Goal: Task Accomplishment & Management: Manage account settings

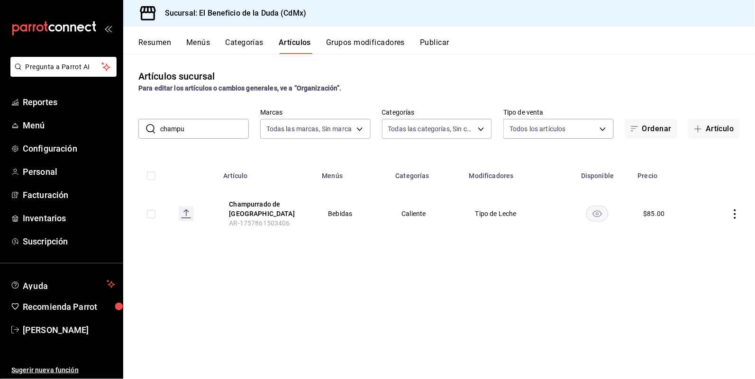
click at [704, 73] on div "Artículos sucursal Para editar los artículos o cambios generales, ve a “Organiz…" at bounding box center [439, 81] width 632 height 24
click at [31, 127] on span "Menú" at bounding box center [69, 125] width 92 height 13
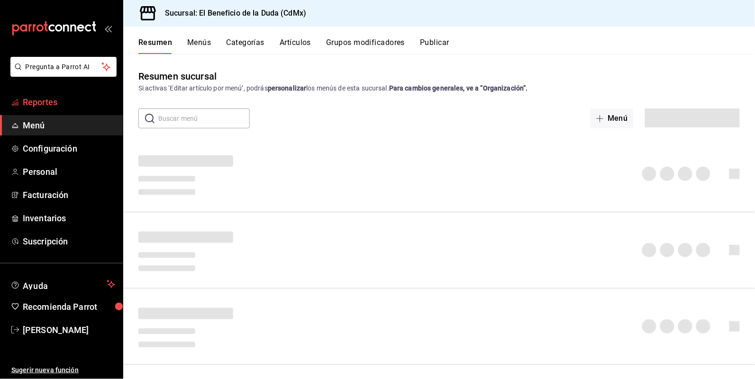
click at [39, 105] on span "Reportes" at bounding box center [69, 102] width 92 height 13
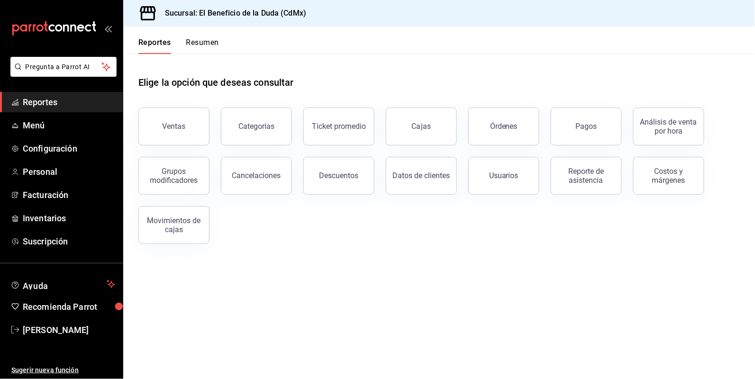
click at [41, 101] on span "Reportes" at bounding box center [69, 102] width 92 height 13
click at [216, 41] on button "Resumen" at bounding box center [202, 46] width 33 height 16
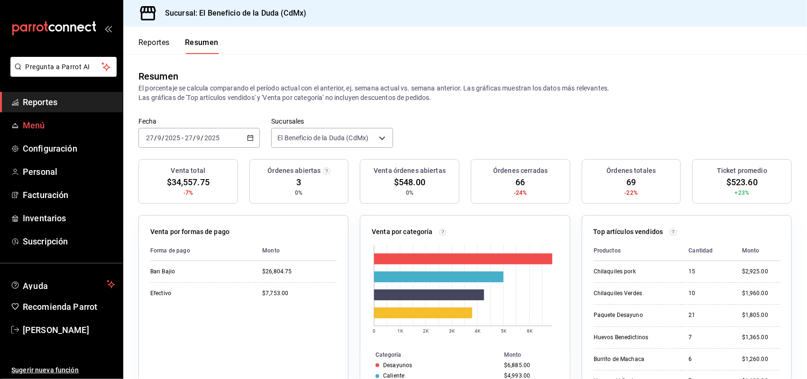
click at [27, 126] on span "Menú" at bounding box center [69, 125] width 92 height 13
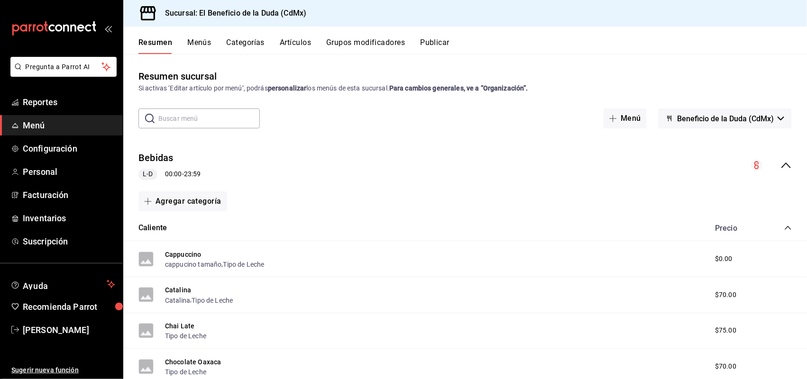
click at [181, 118] on input "text" at bounding box center [208, 118] width 101 height 19
click at [202, 38] on button "Menús" at bounding box center [199, 46] width 24 height 16
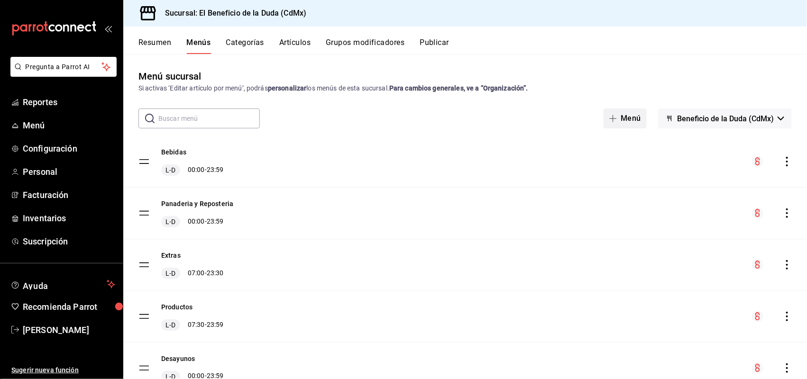
click at [613, 113] on button "Menú" at bounding box center [624, 119] width 43 height 20
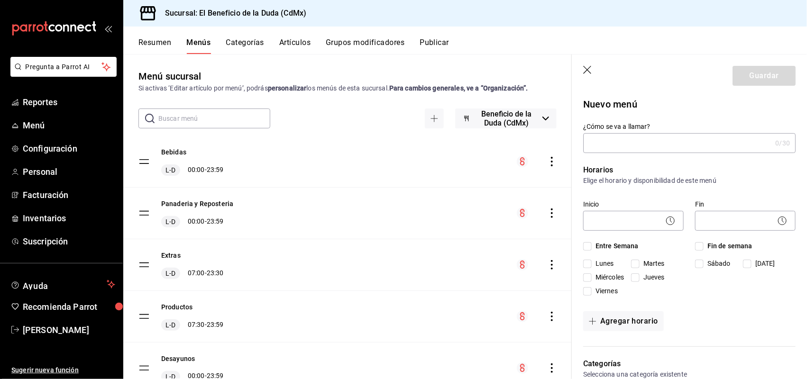
click at [581, 67] on header "Guardar" at bounding box center [689, 74] width 235 height 39
click at [589, 69] on icon "button" at bounding box center [587, 70] width 9 height 9
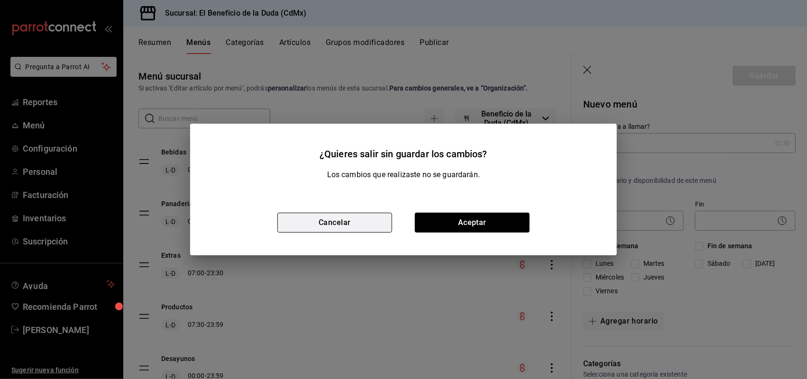
click at [309, 221] on button "Cancelar" at bounding box center [334, 223] width 115 height 20
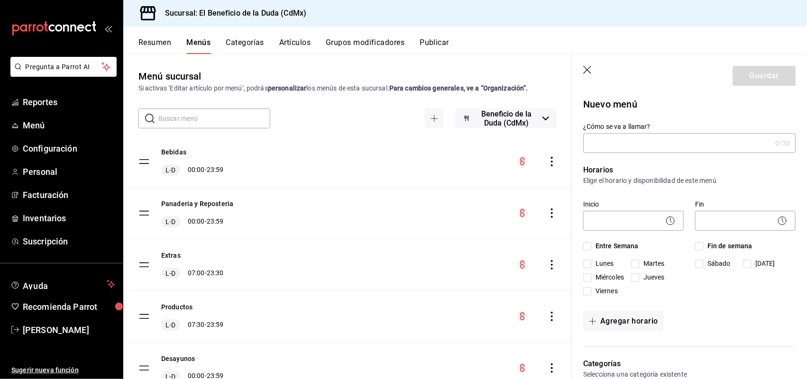
click at [588, 65] on header "Guardar" at bounding box center [689, 74] width 235 height 39
click at [587, 71] on icon "button" at bounding box center [587, 70] width 9 height 9
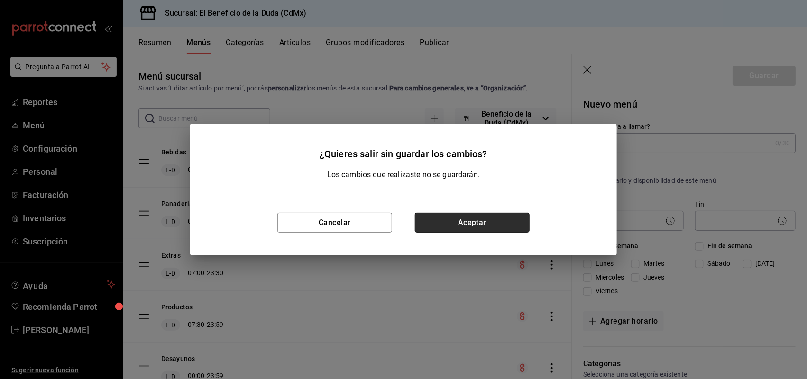
click at [491, 224] on button "Aceptar" at bounding box center [472, 223] width 115 height 20
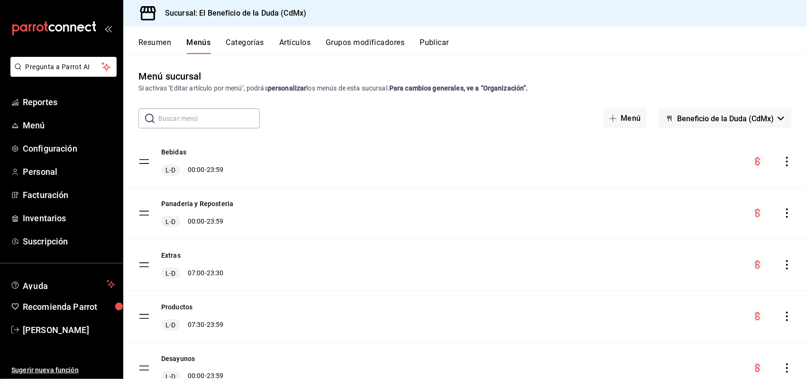
click at [288, 42] on button "Artículos" at bounding box center [294, 46] width 31 height 16
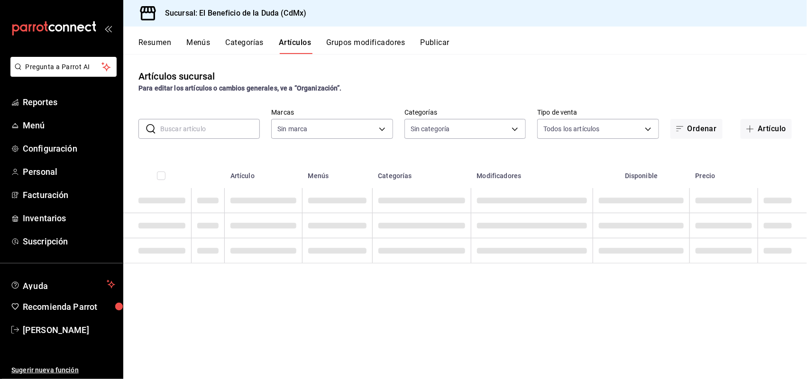
type input "bc4ceb8a-cc6d-4241-a28d-2dd23a7e2342"
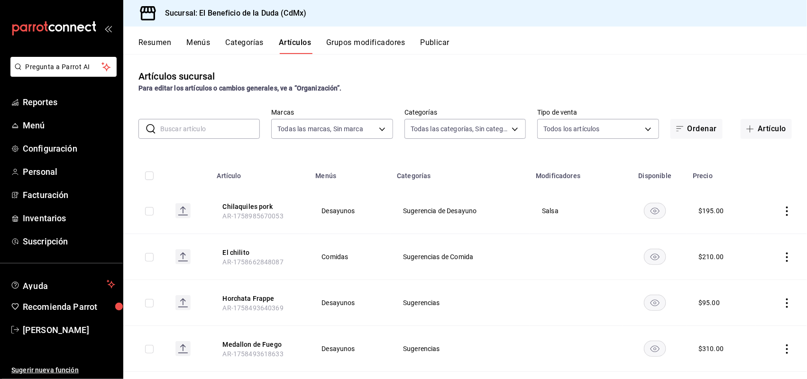
type input "fe192d09-a784-4d17-bfec-bbf865234069,f6e5386d-2b2d-4d2f-87a6-bde2b2d45bbd,33156…"
click at [231, 128] on input "text" at bounding box center [210, 128] width 100 height 19
type input "p"
click at [190, 131] on input "text" at bounding box center [210, 128] width 100 height 19
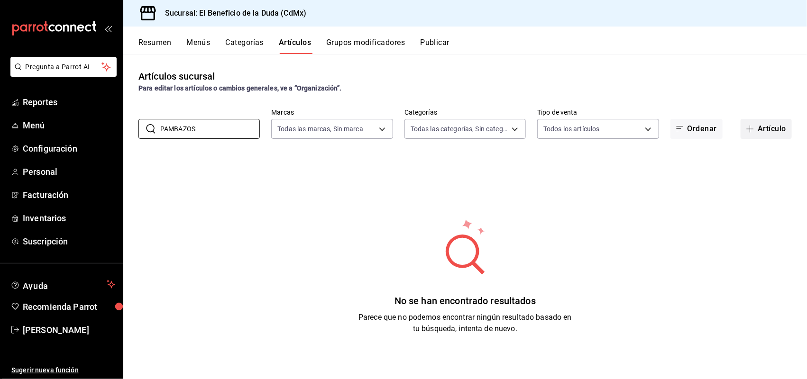
type input "PAMBAZOS"
click at [750, 126] on button "Artículo" at bounding box center [765, 129] width 51 height 20
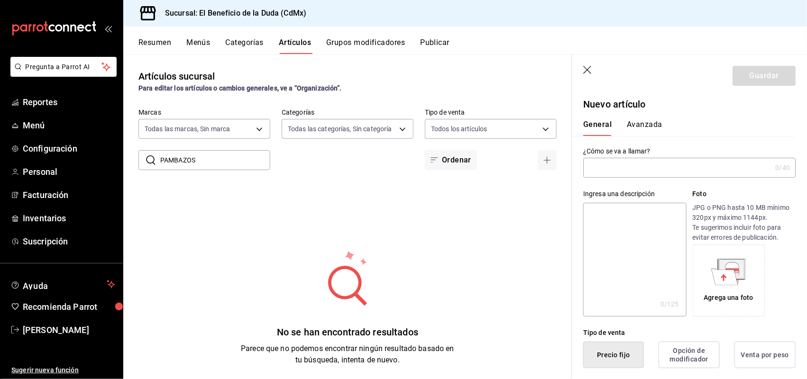
click at [693, 165] on input "text" at bounding box center [677, 167] width 188 height 19
drag, startPoint x: 613, startPoint y: 168, endPoint x: 600, endPoint y: 173, distance: 13.6
click at [600, 173] on input "Pambacitos Pibil" at bounding box center [675, 167] width 184 height 19
type input "Pambacitos Pibil"
click at [605, 214] on textarea at bounding box center [634, 260] width 103 height 114
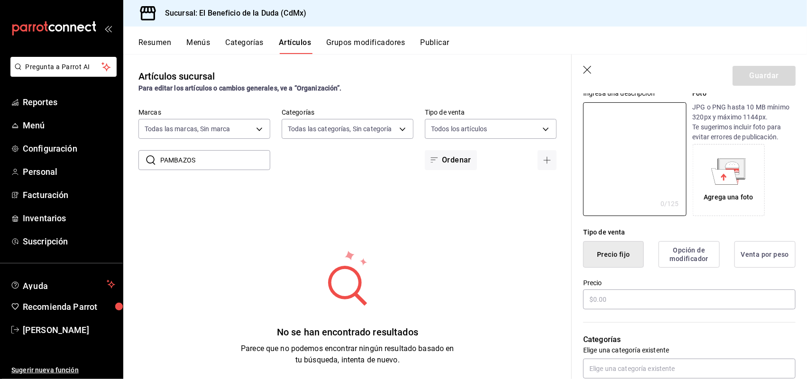
scroll to position [197, 0]
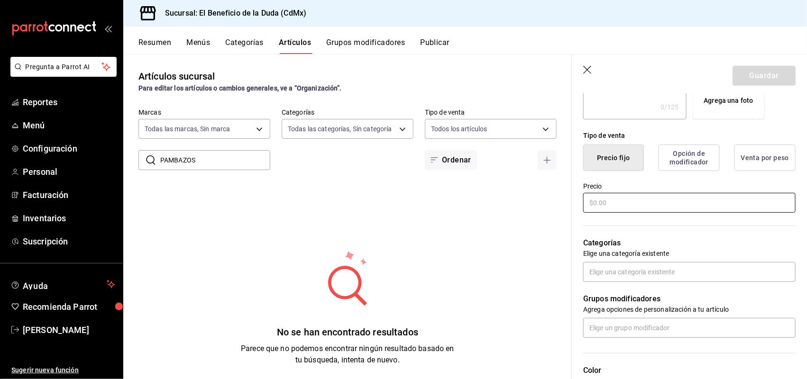
click at [681, 197] on input "text" at bounding box center [689, 203] width 212 height 20
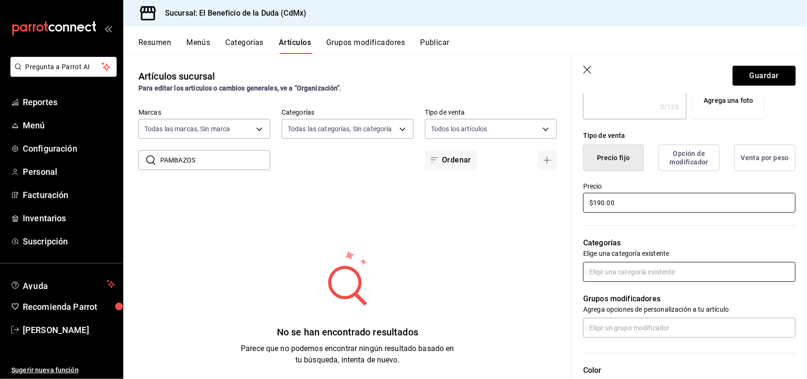
type input "$190.00"
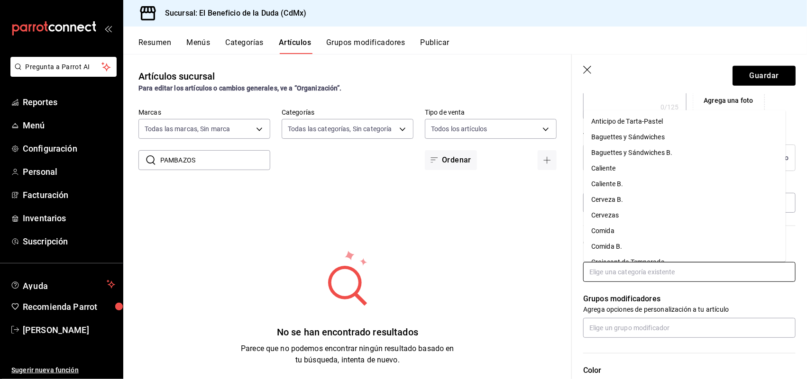
click at [665, 266] on input "text" at bounding box center [689, 272] width 212 height 20
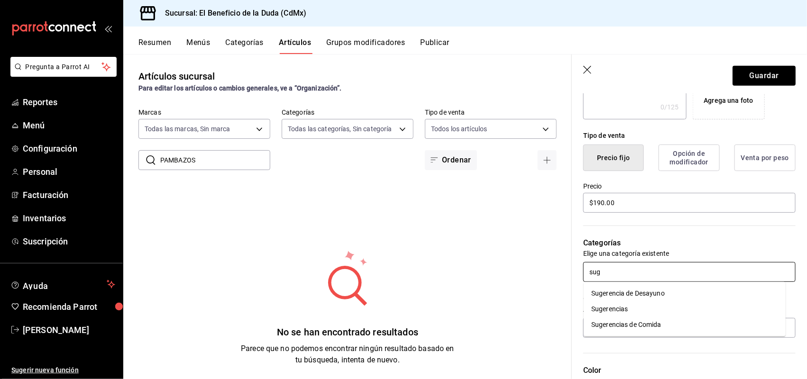
type input "suge"
click at [653, 322] on li "Sugerencias de Comida" at bounding box center [684, 325] width 202 height 16
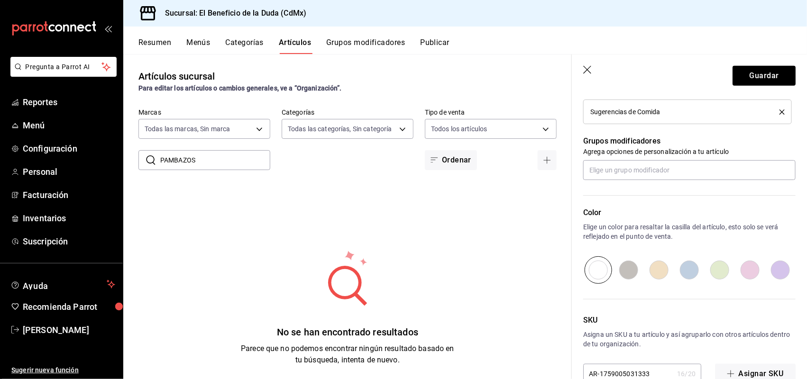
scroll to position [387, 0]
click at [692, 167] on input "text" at bounding box center [689, 169] width 212 height 20
click at [735, 70] on button "Guardar" at bounding box center [763, 76] width 63 height 20
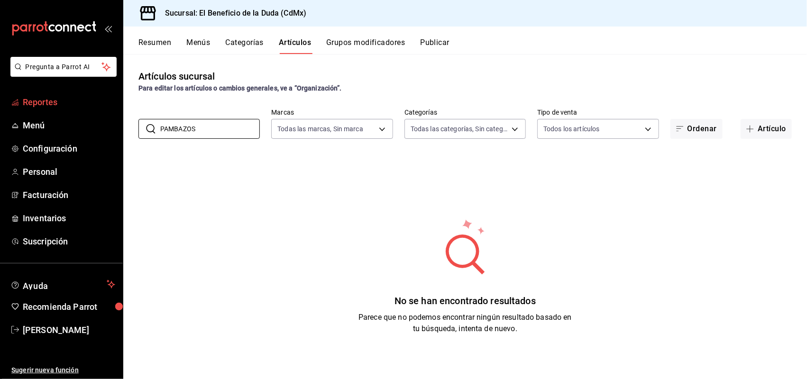
drag, startPoint x: 198, startPoint y: 129, endPoint x: 105, endPoint y: 109, distance: 95.4
click at [105, 109] on div "Pregunta a Parrot AI Reportes Menú Configuración Personal Facturación Inventari…" at bounding box center [403, 189] width 807 height 379
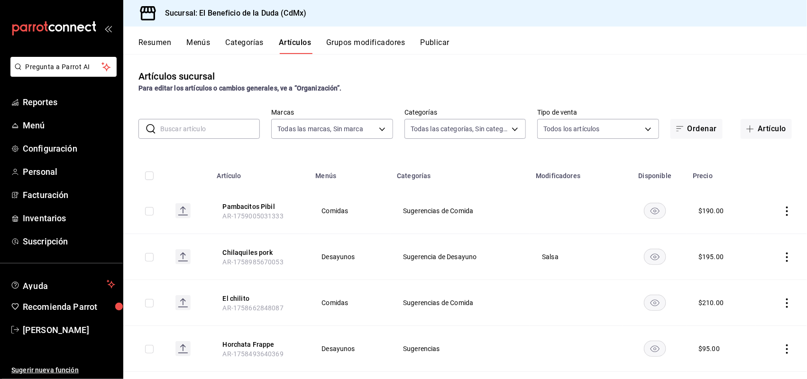
click at [190, 125] on input "text" at bounding box center [210, 128] width 100 height 19
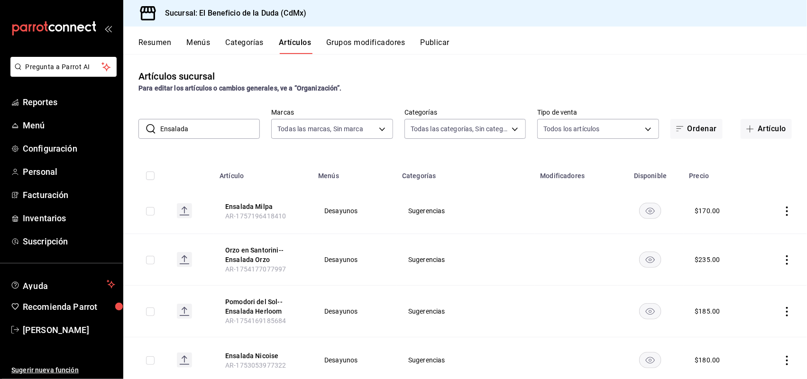
click at [205, 125] on input "Ensalada" at bounding box center [210, 128] width 100 height 19
click at [178, 145] on div "Artículos sucursal Para editar los artículos o cambios generales, ve a “Organiz…" at bounding box center [464, 216] width 683 height 325
click at [191, 129] on input "Ensalada" at bounding box center [210, 128] width 100 height 19
click at [304, 143] on div "Artículos sucursal Para editar los artículos o cambios generales, ve a “Organiz…" at bounding box center [464, 216] width 683 height 325
click at [241, 124] on input "Ensalada" at bounding box center [210, 128] width 100 height 19
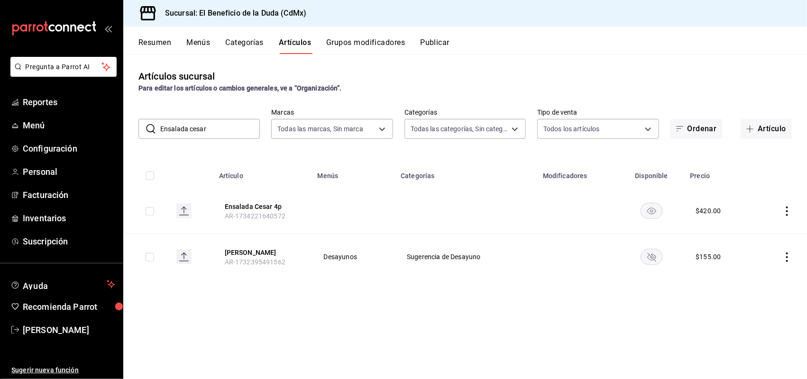
type input "Ensalada cesar"
click at [785, 256] on icon "actions" at bounding box center [786, 257] width 9 height 9
click at [763, 282] on span "Editar" at bounding box center [758, 279] width 25 height 10
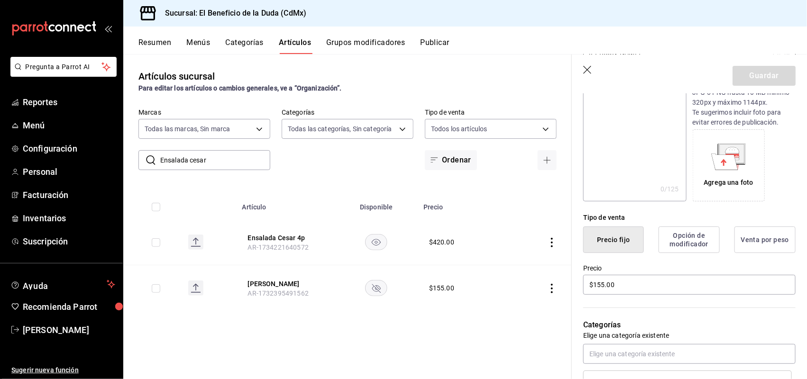
scroll to position [233, 0]
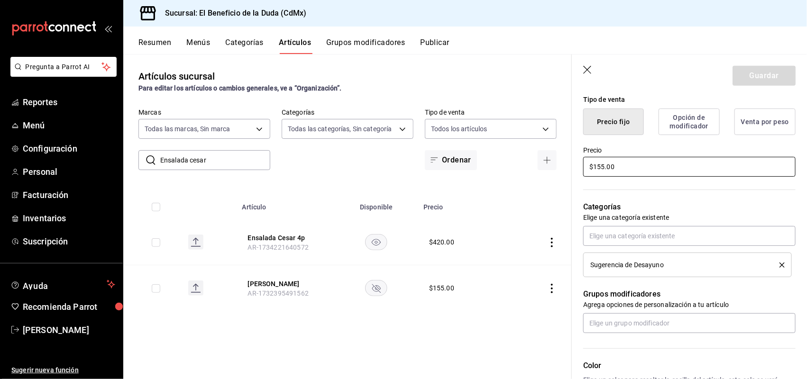
click at [601, 164] on input "$155.00" at bounding box center [689, 167] width 212 height 20
type input "$165.00"
click at [779, 264] on icon "delete" at bounding box center [781, 265] width 5 height 5
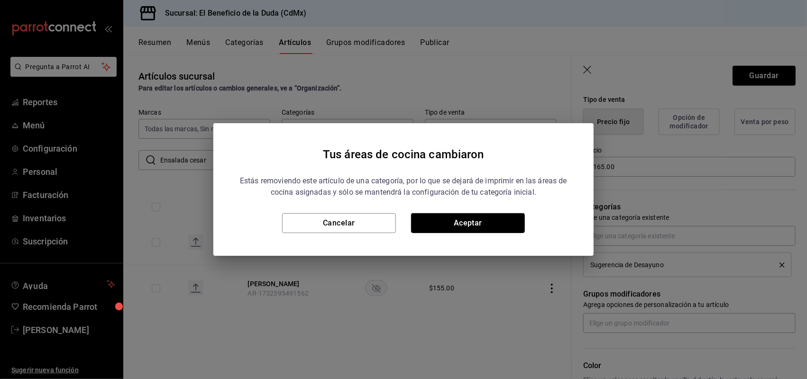
drag, startPoint x: 435, startPoint y: 222, endPoint x: 510, endPoint y: 228, distance: 75.1
click at [436, 222] on button "Aceptar" at bounding box center [468, 223] width 114 height 20
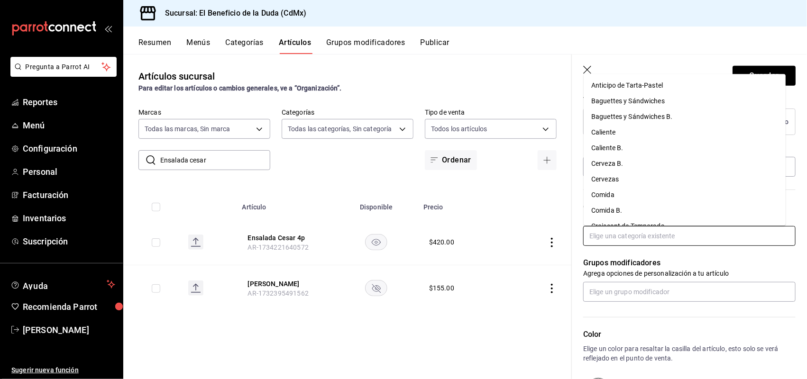
click at [653, 235] on input "text" at bounding box center [689, 236] width 212 height 20
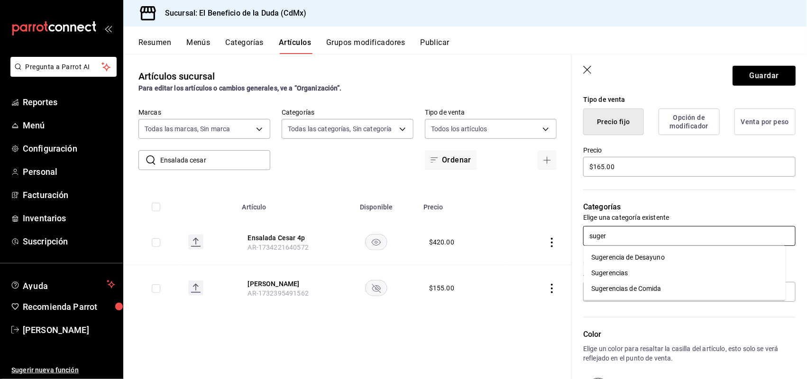
type input "sugere"
click at [660, 286] on li "Sugerencias de Comida" at bounding box center [684, 289] width 202 height 16
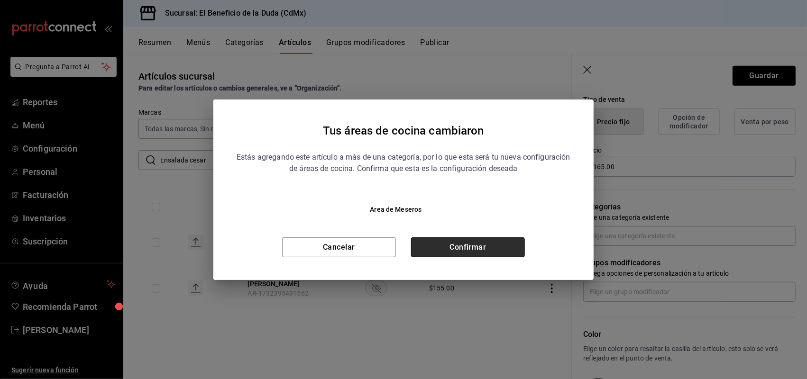
click at [492, 243] on button "Confirmar" at bounding box center [468, 247] width 114 height 20
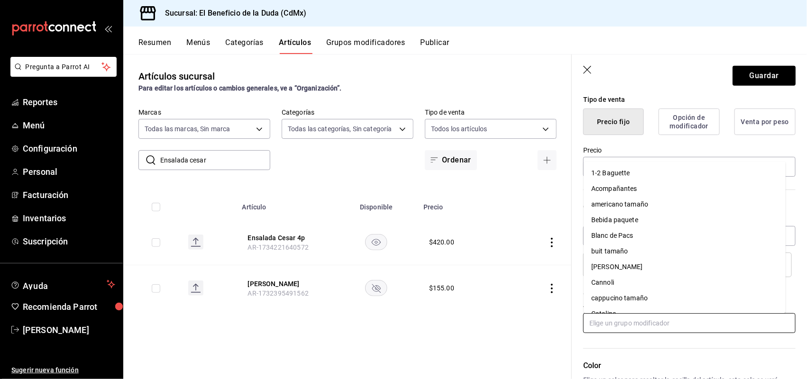
click at [638, 323] on input "text" at bounding box center [689, 323] width 212 height 20
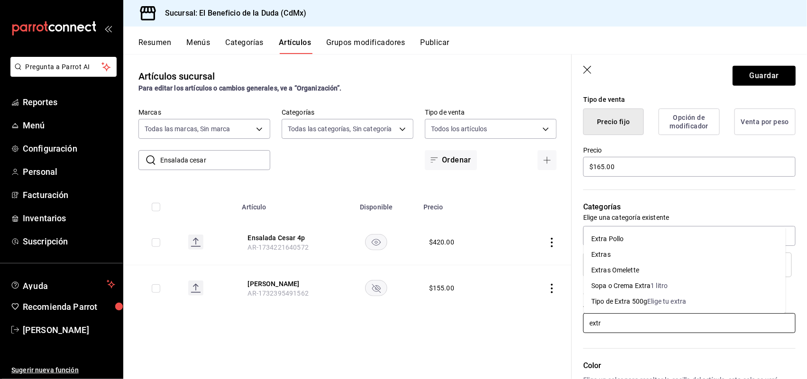
type input "extra"
click at [617, 231] on li "Extra Pollo" at bounding box center [684, 239] width 202 height 16
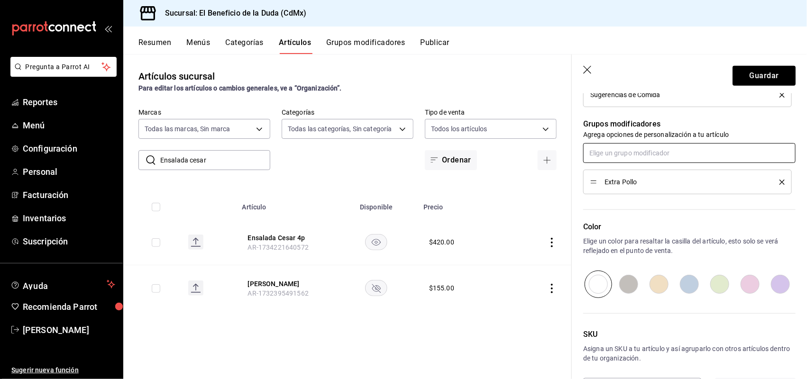
scroll to position [410, 0]
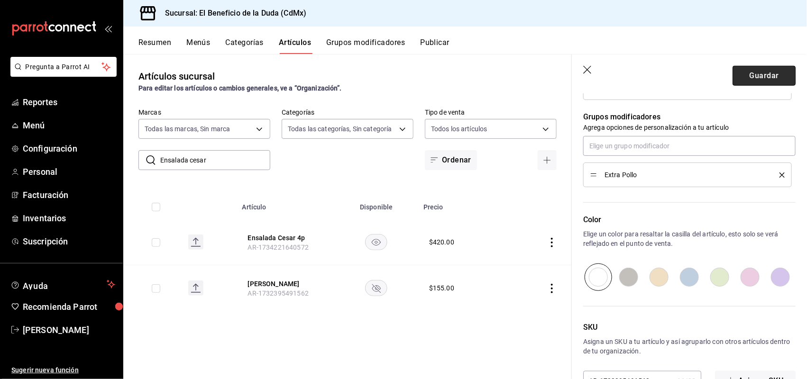
click at [772, 80] on button "Guardar" at bounding box center [763, 76] width 63 height 20
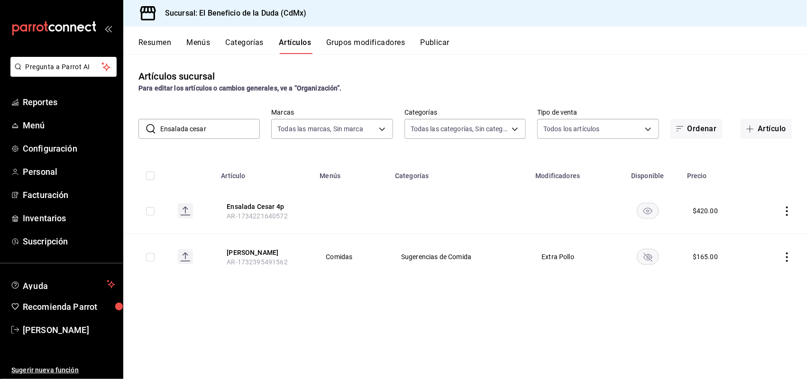
click at [367, 43] on button "Grupos modificadores" at bounding box center [365, 46] width 79 height 16
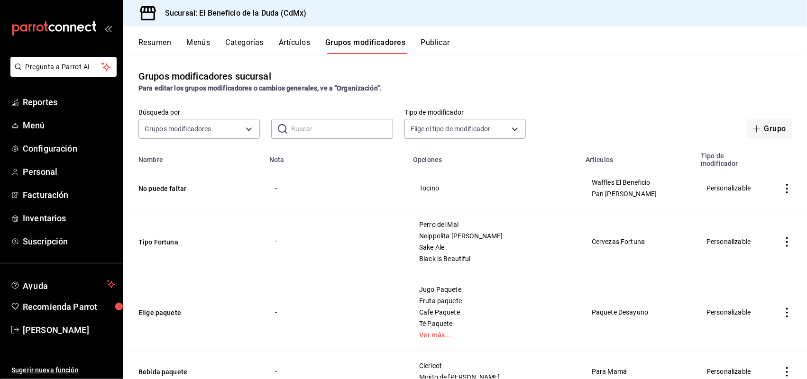
click at [313, 128] on input "text" at bounding box center [341, 128] width 101 height 19
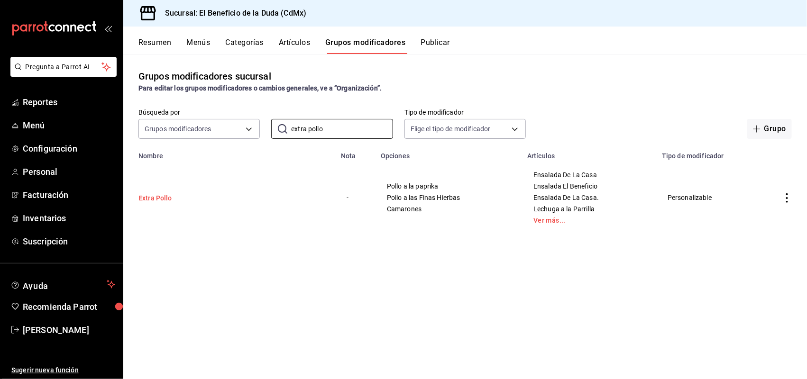
type input "extra pollo"
click at [159, 199] on button "Extra Pollo" at bounding box center [195, 197] width 114 height 9
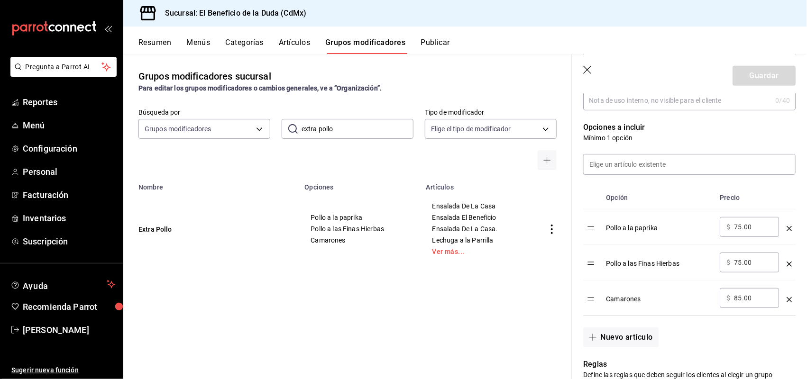
scroll to position [223, 0]
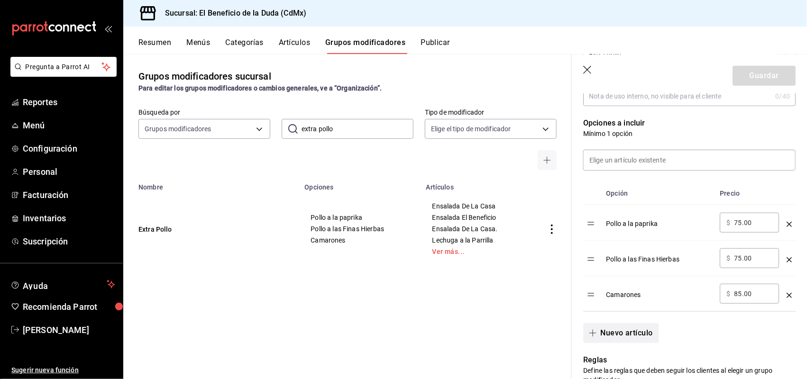
click at [612, 342] on button "Nuevo artículo" at bounding box center [620, 333] width 75 height 20
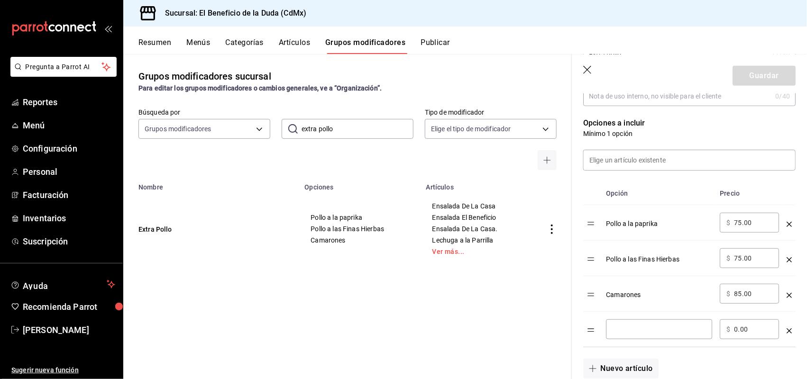
click at [625, 334] on input "optionsTable" at bounding box center [658, 329] width 93 height 9
type input "n"
type input "Natural"
click at [748, 334] on input "0.00" at bounding box center [753, 329] width 38 height 9
drag, startPoint x: 731, startPoint y: 341, endPoint x: 738, endPoint y: 341, distance: 7.1
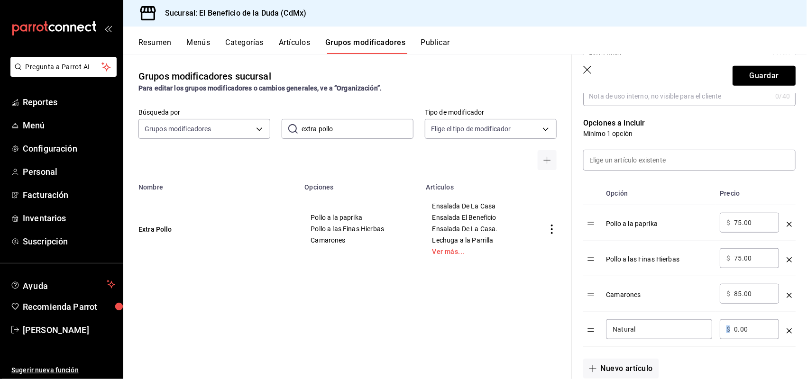
click at [738, 339] on div "​ $ 0.00 ​" at bounding box center [748, 329] width 59 height 20
drag, startPoint x: 733, startPoint y: 339, endPoint x: 738, endPoint y: 337, distance: 5.1
click at [738, 337] on div "​ $ 0.00 ​" at bounding box center [748, 329] width 59 height 20
click at [737, 334] on input "0.00" at bounding box center [753, 329] width 38 height 9
type input "8.00"
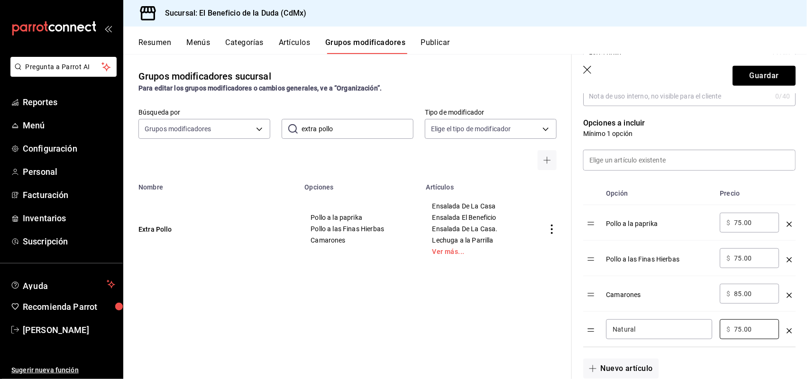
type input "75.00"
click at [756, 299] on input "85.00" at bounding box center [753, 293] width 38 height 9
drag, startPoint x: 733, startPoint y: 303, endPoint x: 738, endPoint y: 303, distance: 5.7
click at [738, 303] on div "​ $ 85.00 ​" at bounding box center [748, 294] width 59 height 20
drag, startPoint x: 738, startPoint y: 303, endPoint x: 733, endPoint y: 305, distance: 5.9
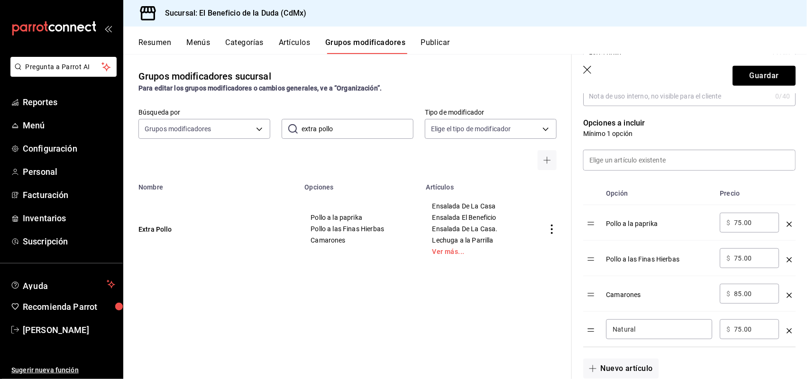
click at [733, 304] on div "​ $ 85.00 ​" at bounding box center [748, 294] width 59 height 20
click at [771, 69] on button "Guardar" at bounding box center [763, 76] width 63 height 20
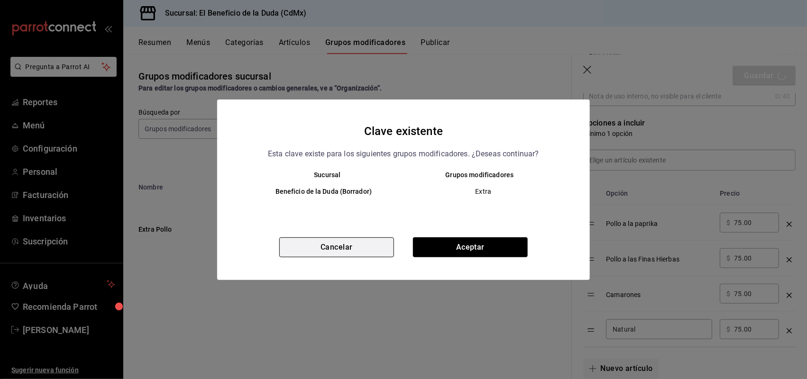
click at [339, 243] on button "Cancelar" at bounding box center [336, 247] width 115 height 20
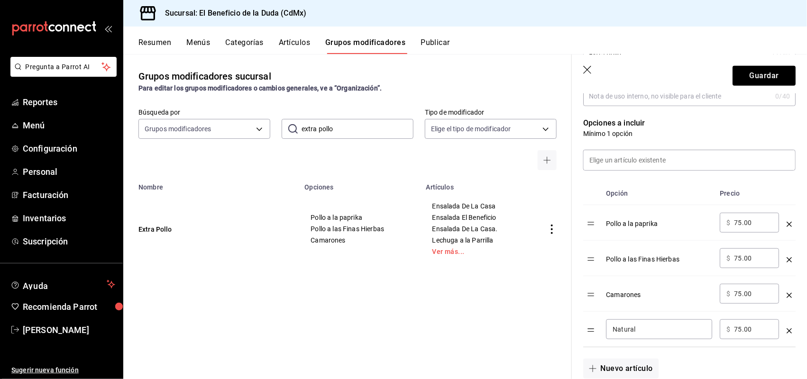
click at [737, 299] on input "75.00" at bounding box center [753, 293] width 38 height 9
type input "95.00"
click at [761, 66] on button "Guardar" at bounding box center [763, 76] width 63 height 20
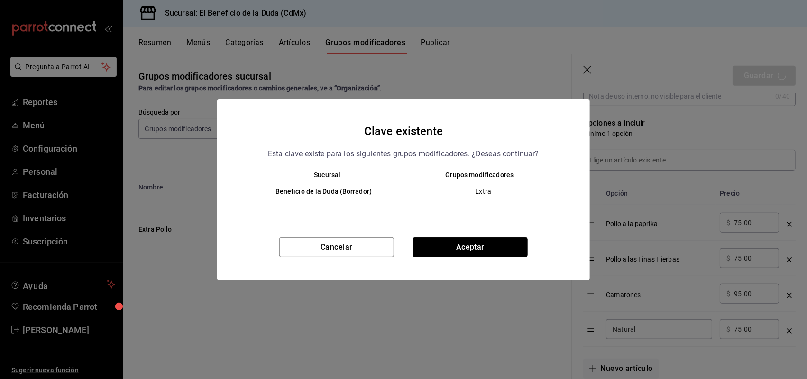
click at [468, 243] on button "Aceptar" at bounding box center [470, 247] width 115 height 20
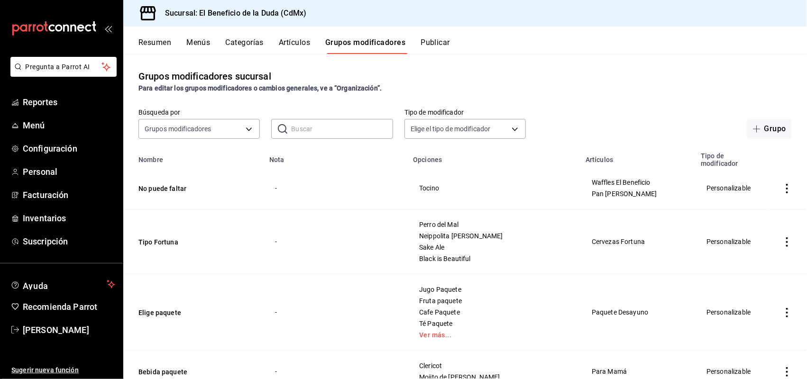
click at [480, 81] on div "Grupos modificadores sucursal Para editar los grupos modificadores o cambios ge…" at bounding box center [464, 81] width 683 height 24
